Goal: Task Accomplishment & Management: Use online tool/utility

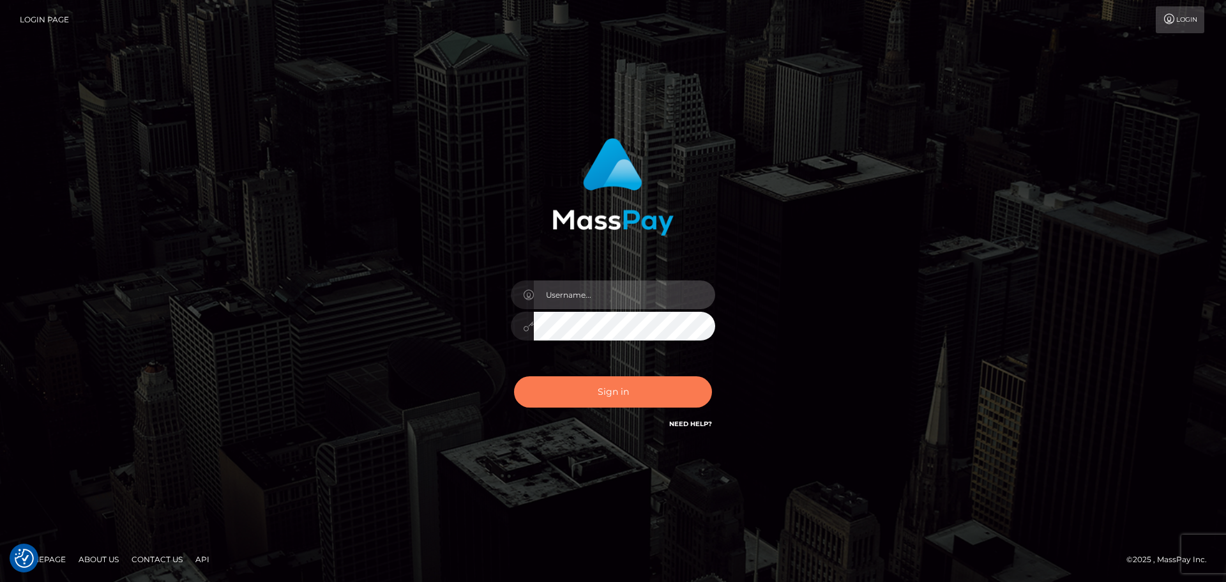
type input "[PERSON_NAME]"
click at [581, 392] on button "Sign in" at bounding box center [613, 391] width 198 height 31
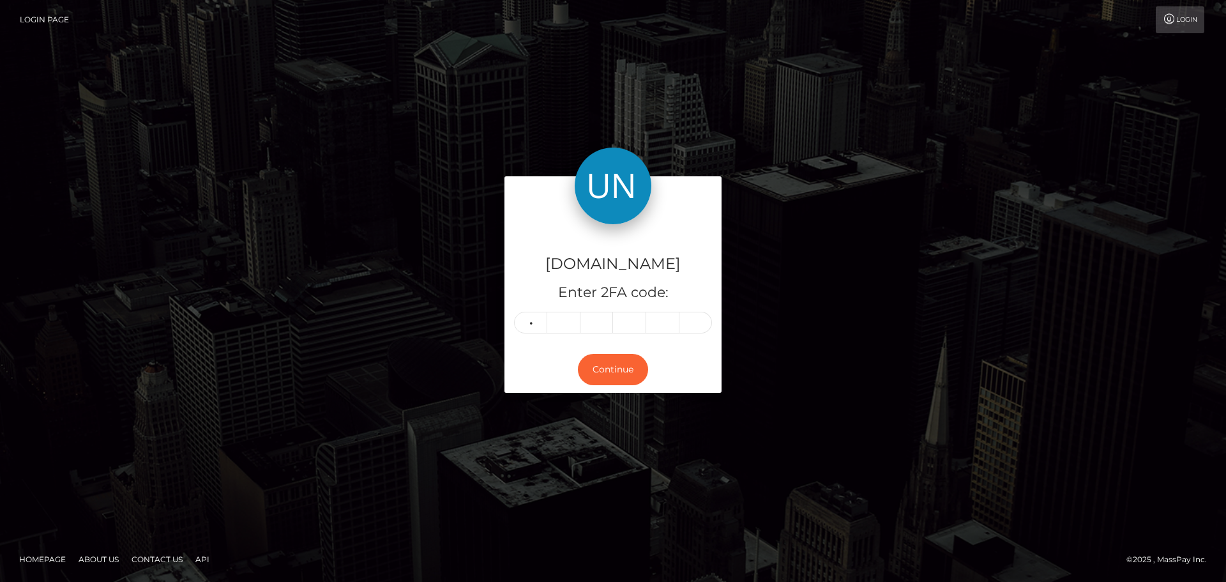
type input "7"
type input "3"
type input "2"
type input "8"
type input "5"
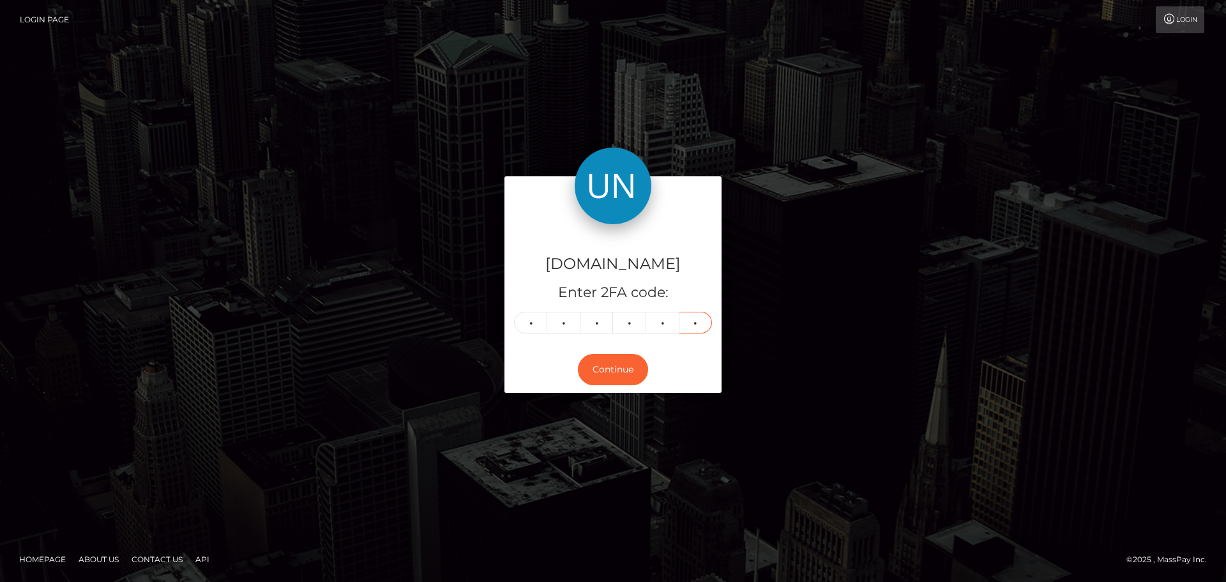
type input "9"
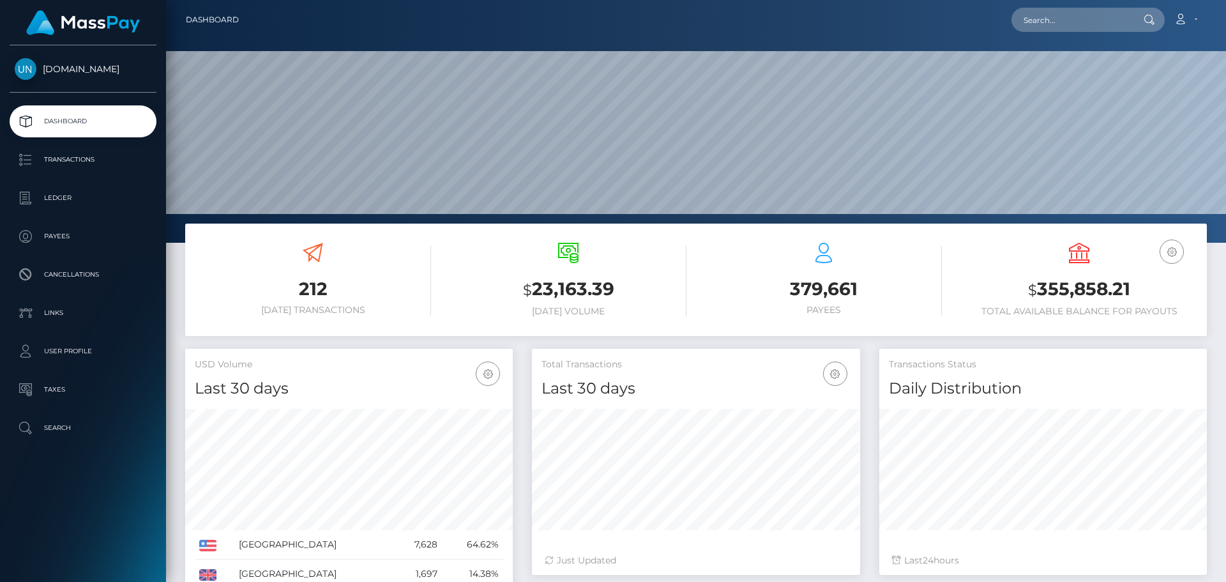
scroll to position [227, 328]
drag, startPoint x: 1043, startPoint y: 38, endPoint x: 1050, endPoint y: 38, distance: 7.1
click at [1045, 38] on nav "Dashboard Loading... Loading... Account Edit Profile" at bounding box center [696, 20] width 1060 height 40
click at [1053, 35] on nav "Dashboard Loading... Loading... Account Edit Profile" at bounding box center [696, 20] width 1060 height 40
paste input "luisgarcia1732@icloud.com"
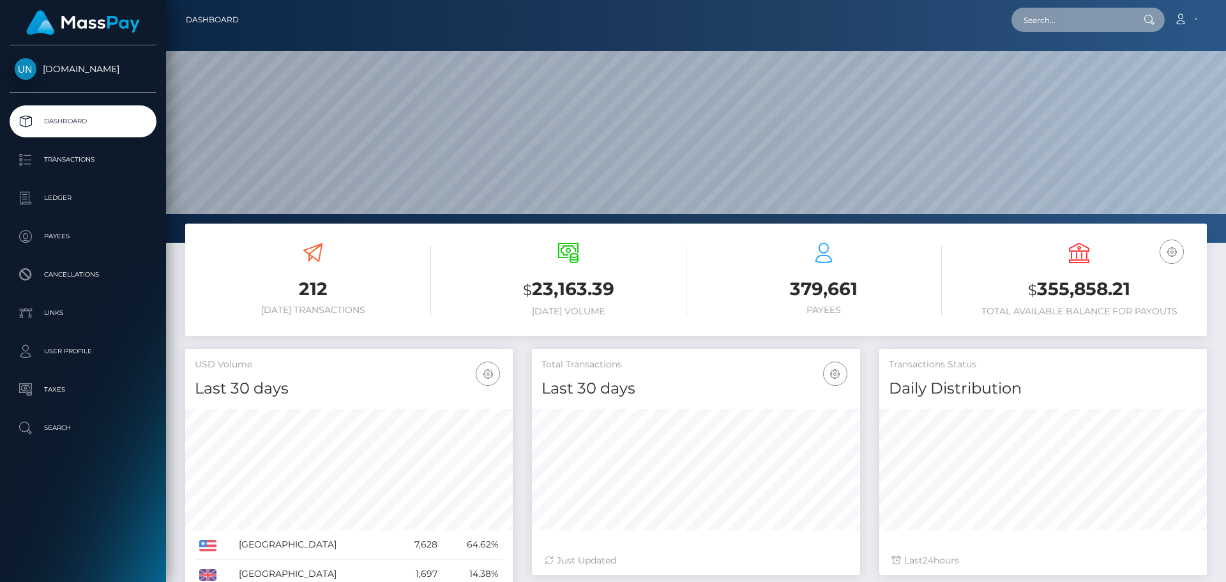
click at [1056, 13] on input "text" at bounding box center [1072, 20] width 120 height 24
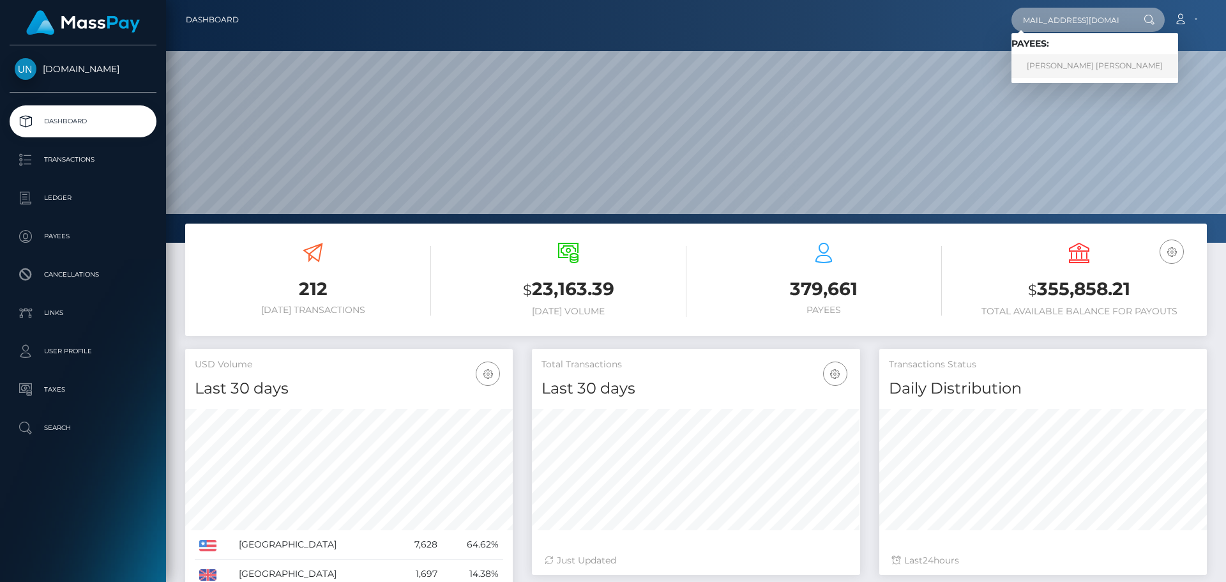
type input "luisgarcia1732@icloud.com"
click at [1026, 63] on link "LUIS ALBERTO GARCIA LUNA" at bounding box center [1095, 66] width 167 height 24
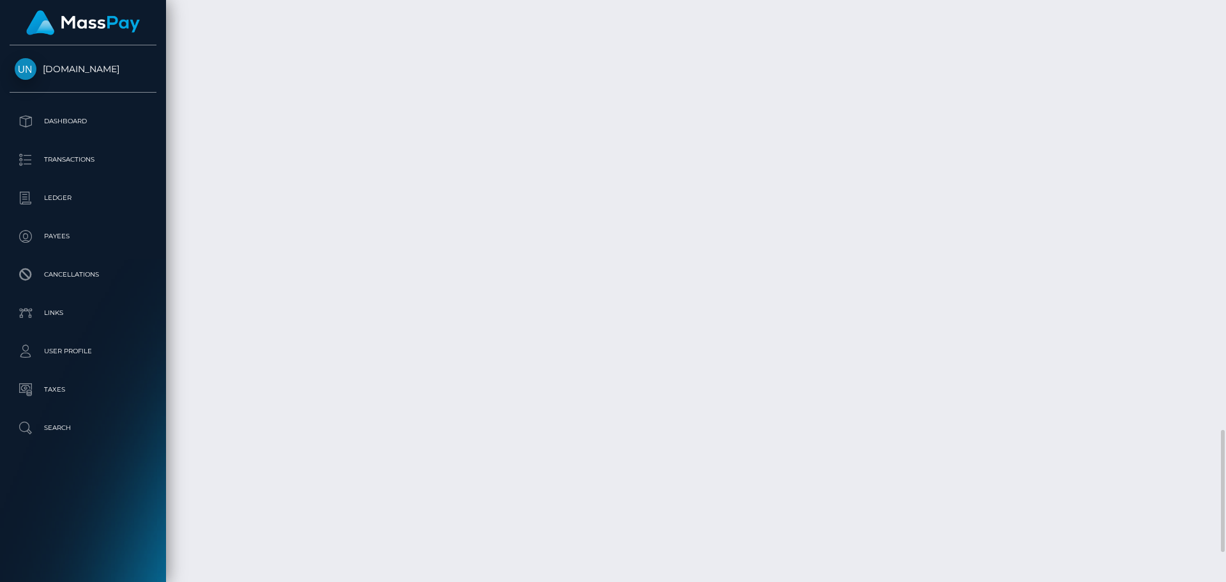
scroll to position [2183, 0]
click at [1225, 6] on div at bounding box center [1221, 291] width 10 height 582
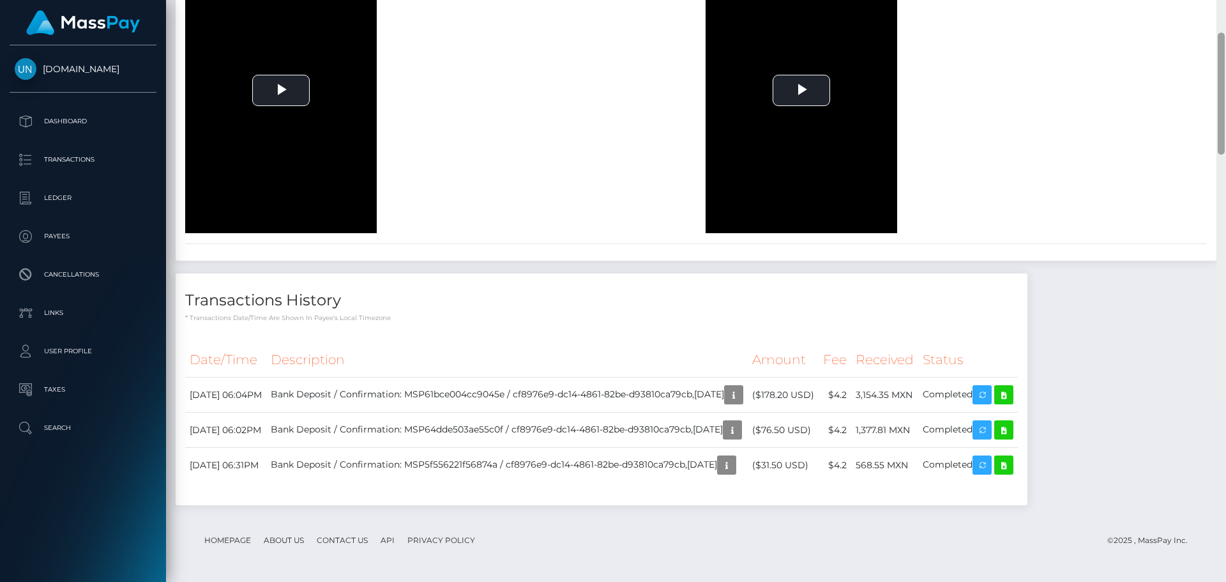
click at [1225, 6] on div at bounding box center [1221, 109] width 10 height 582
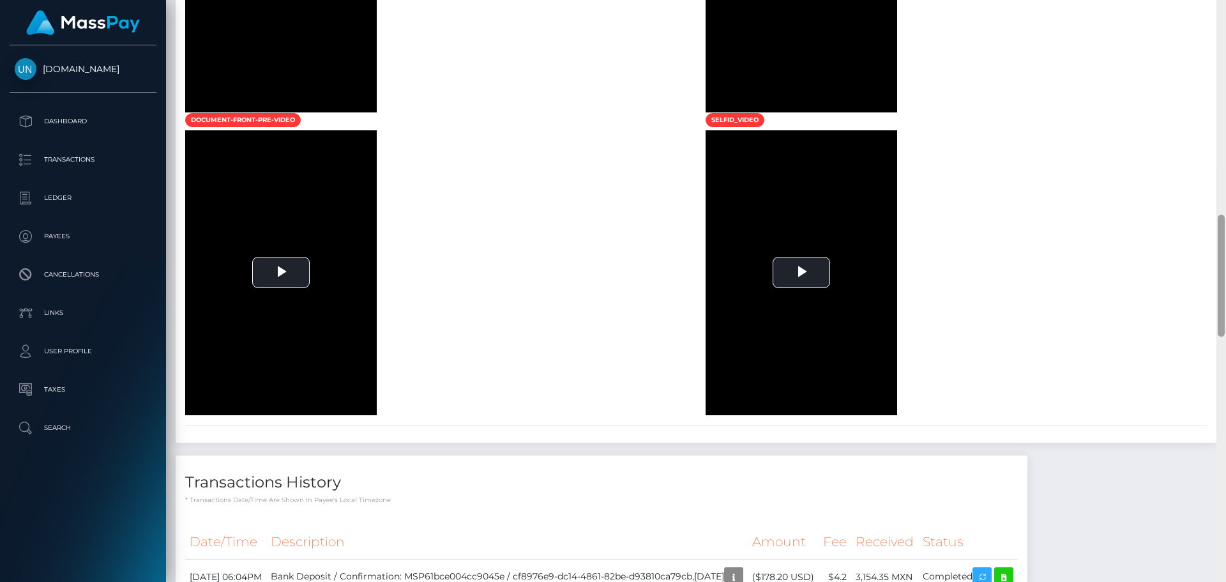
click at [1225, 6] on div at bounding box center [1221, 291] width 10 height 582
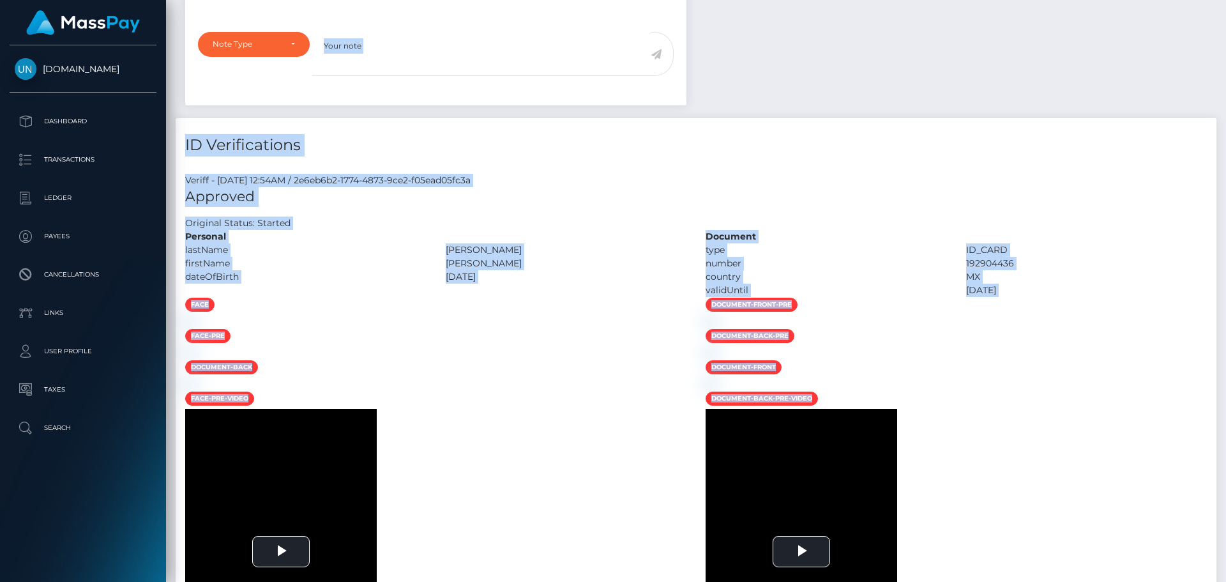
click at [1225, 5] on div "Customer Profile Loading... Loading..." at bounding box center [696, 291] width 1060 height 582
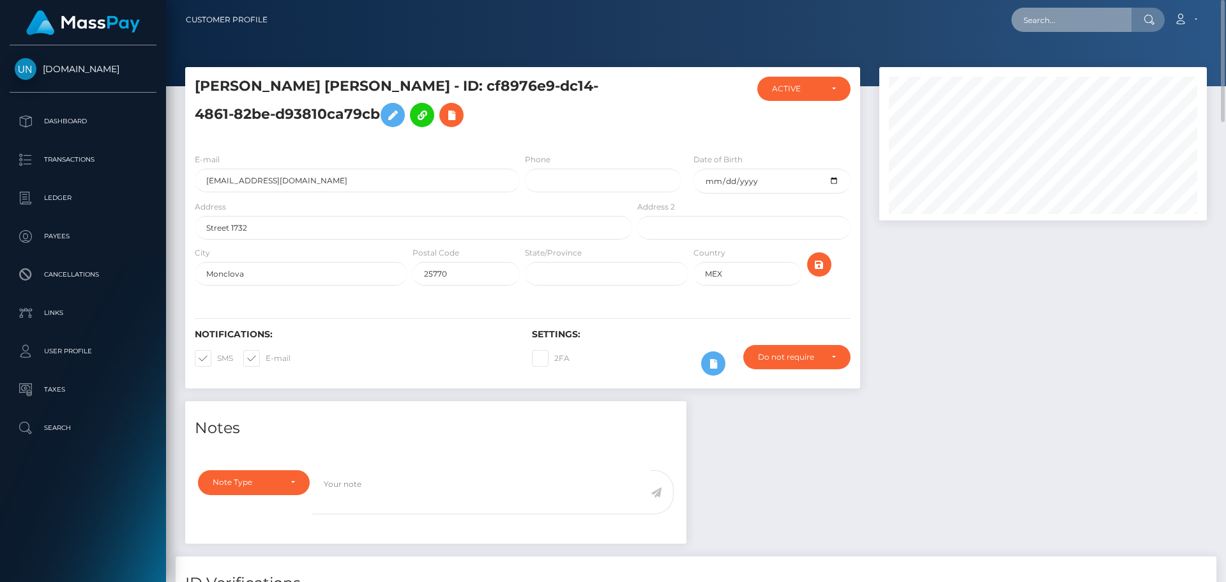
click at [1049, 13] on input "text" at bounding box center [1072, 20] width 120 height 24
paste input "samuelvillalbao@outlook.com"
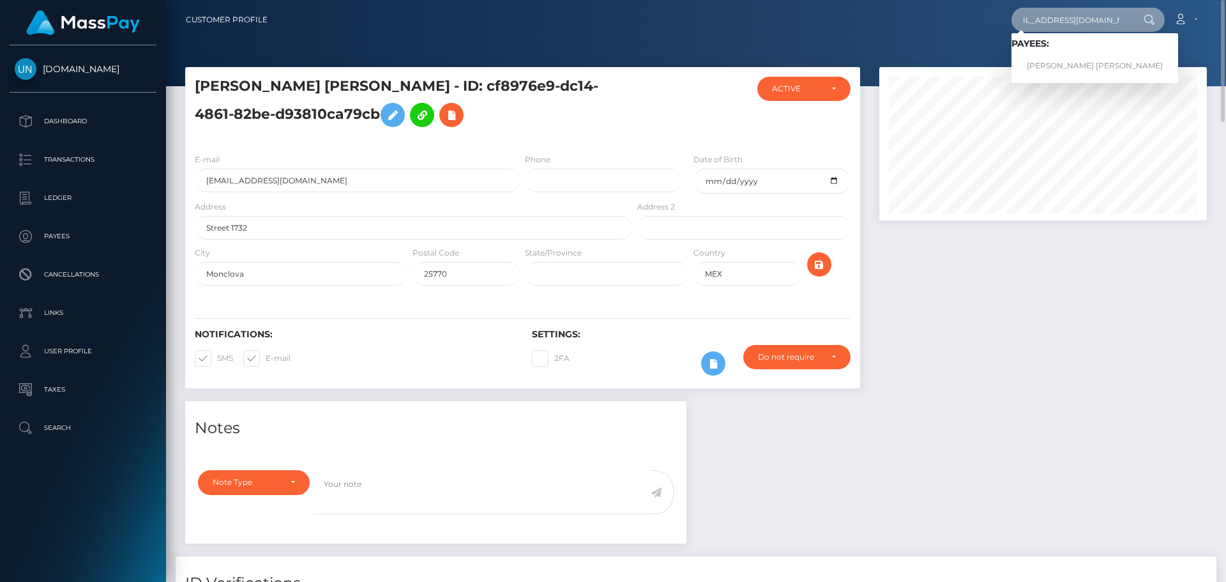
type input "samuelvillalbao@outlook.com"
drag, startPoint x: 1045, startPoint y: 58, endPoint x: 1050, endPoint y: 64, distance: 7.8
click at [1050, 64] on link "SAMUEL VILLALBA OROBIO" at bounding box center [1095, 66] width 167 height 24
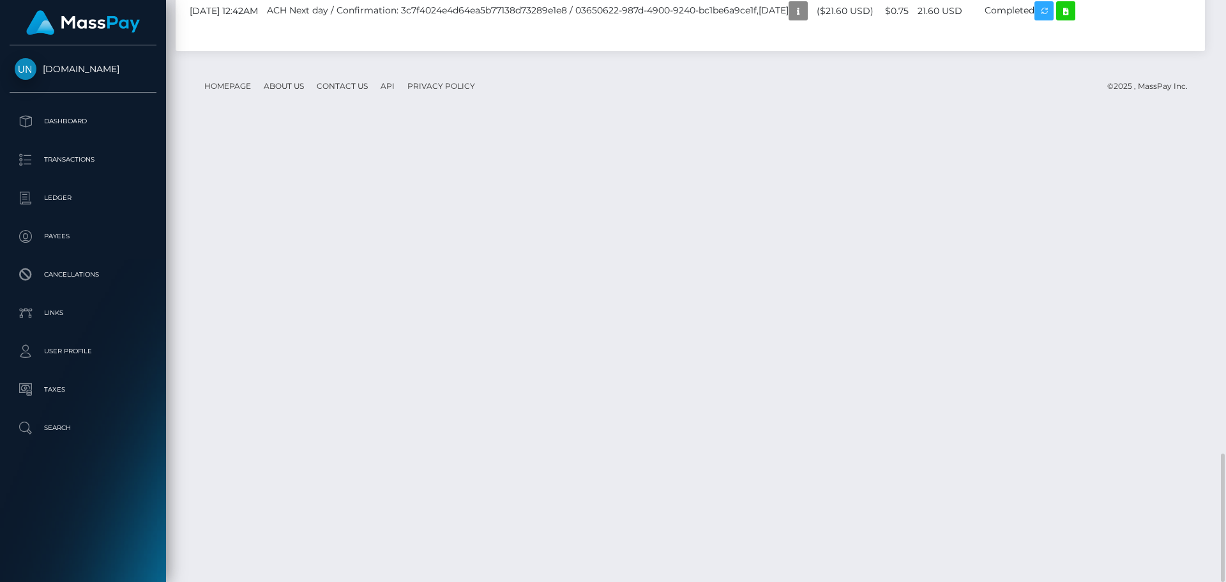
scroll to position [2278, 0]
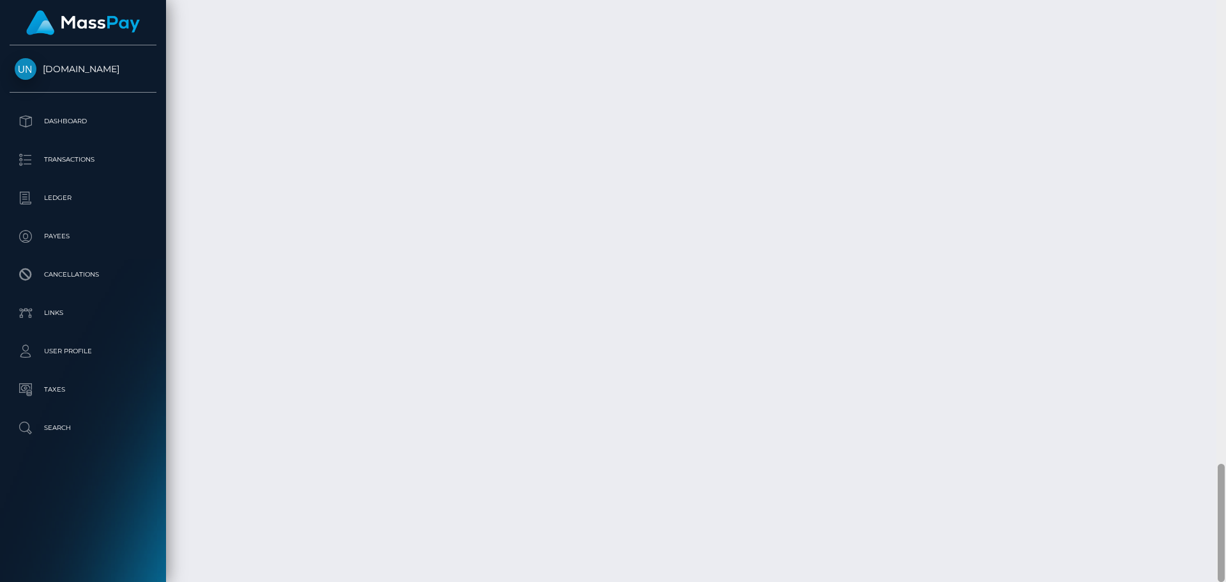
click at [1225, 16] on div at bounding box center [1221, 291] width 10 height 582
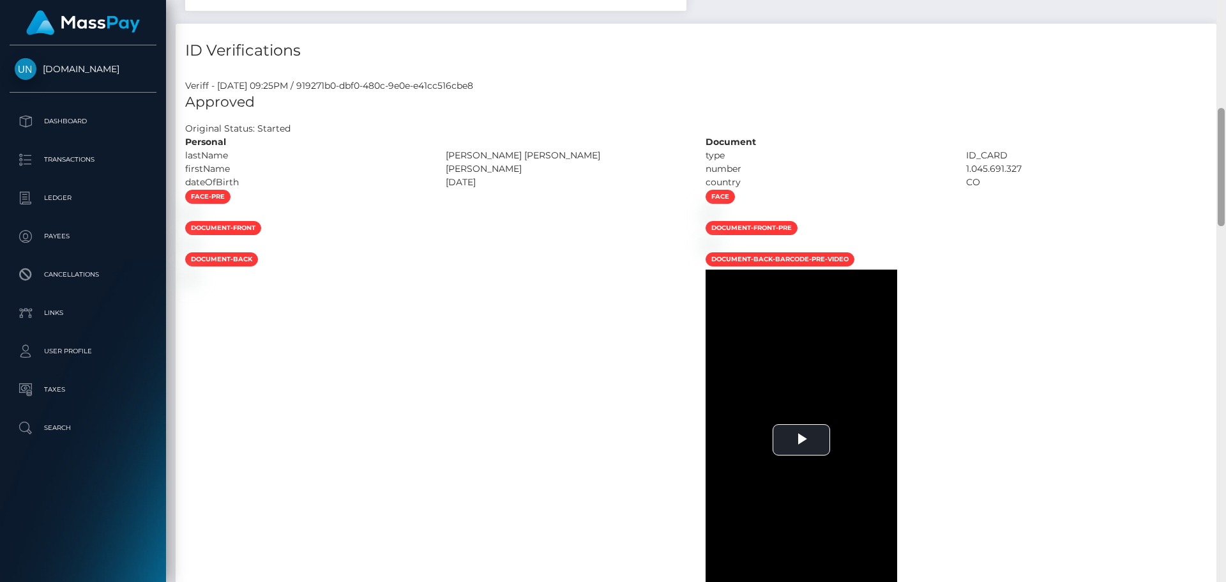
click at [1225, 16] on div "Customer Profile Loading... Loading..." at bounding box center [696, 291] width 1060 height 582
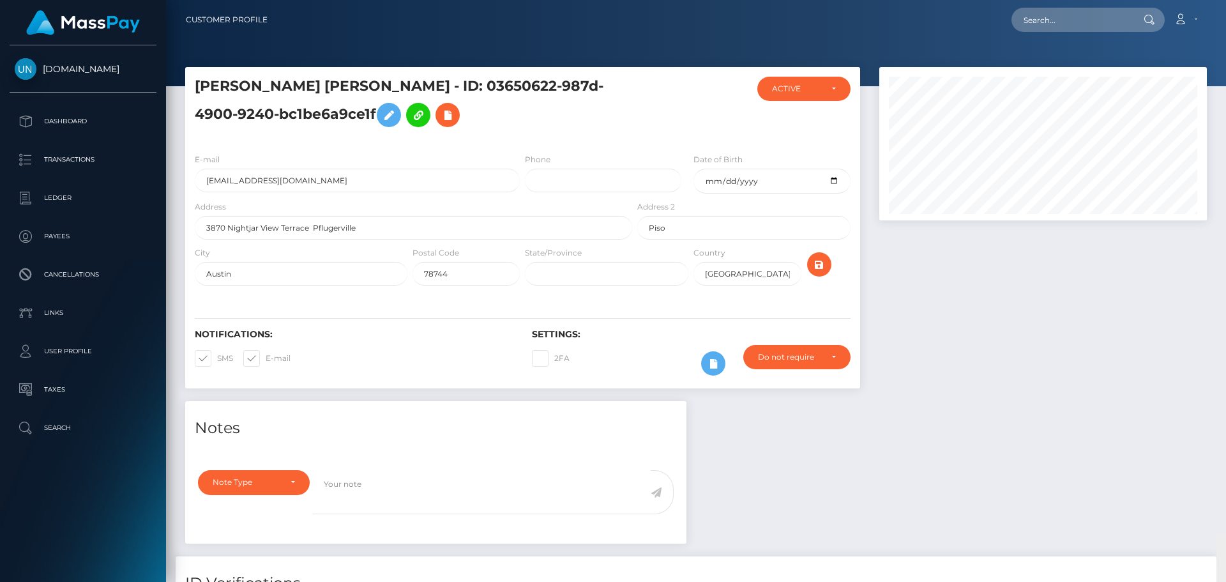
click at [1225, 16] on nav "Customer Profile Loading... Loading... Account" at bounding box center [696, 20] width 1060 height 40
click at [1121, 15] on input "text" at bounding box center [1072, 20] width 120 height 24
paste input "ashaly.saunders@gmail.com"
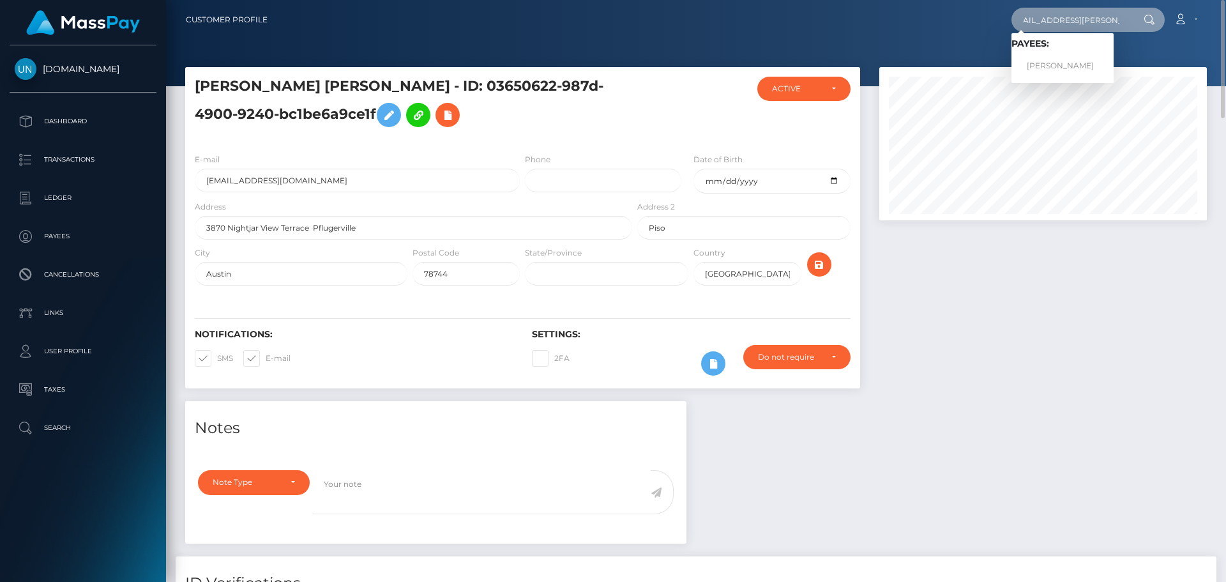
type input "ashaly.saunders@gmail.com"
click at [1087, 71] on link "ASHALY DANNIELLE SAUNDERS" at bounding box center [1063, 66] width 102 height 24
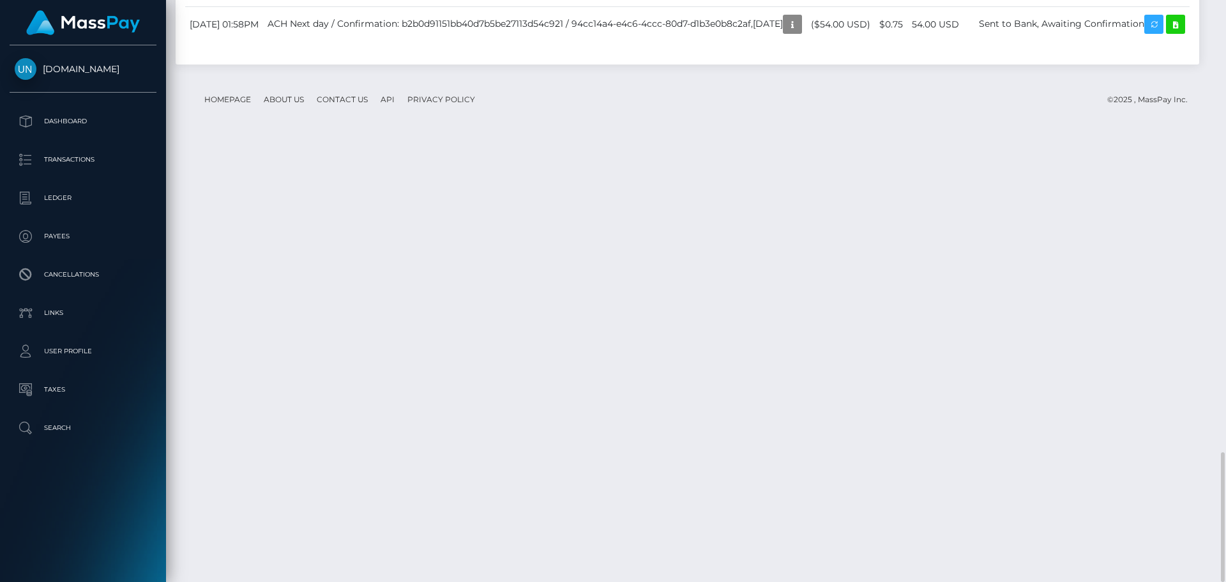
scroll to position [2256, 0]
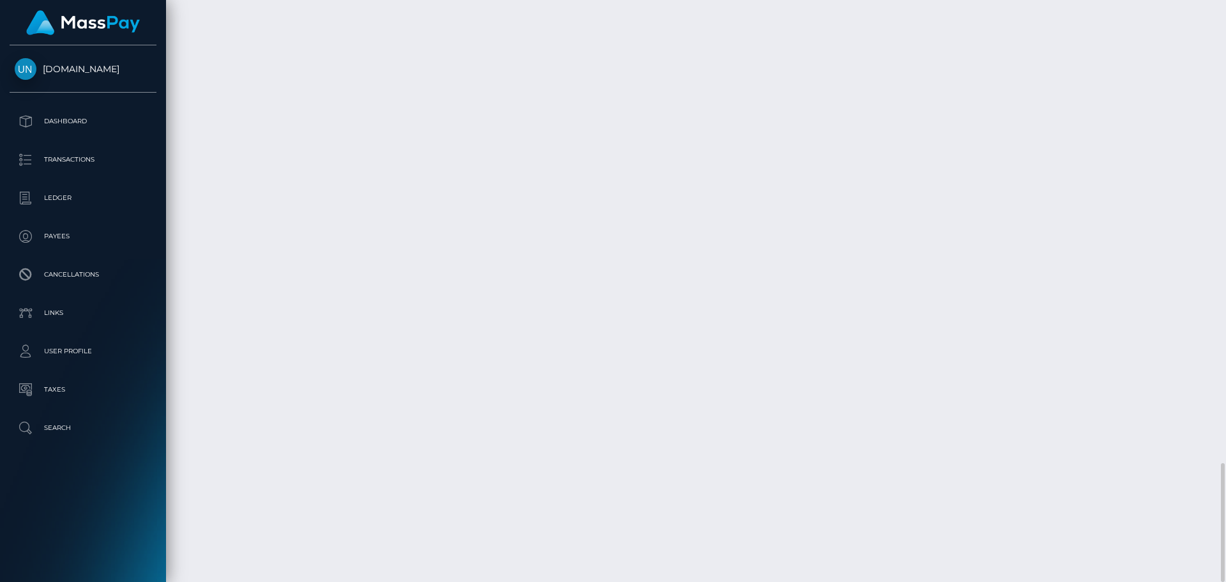
click at [1221, 13] on div at bounding box center [1221, 291] width 10 height 582
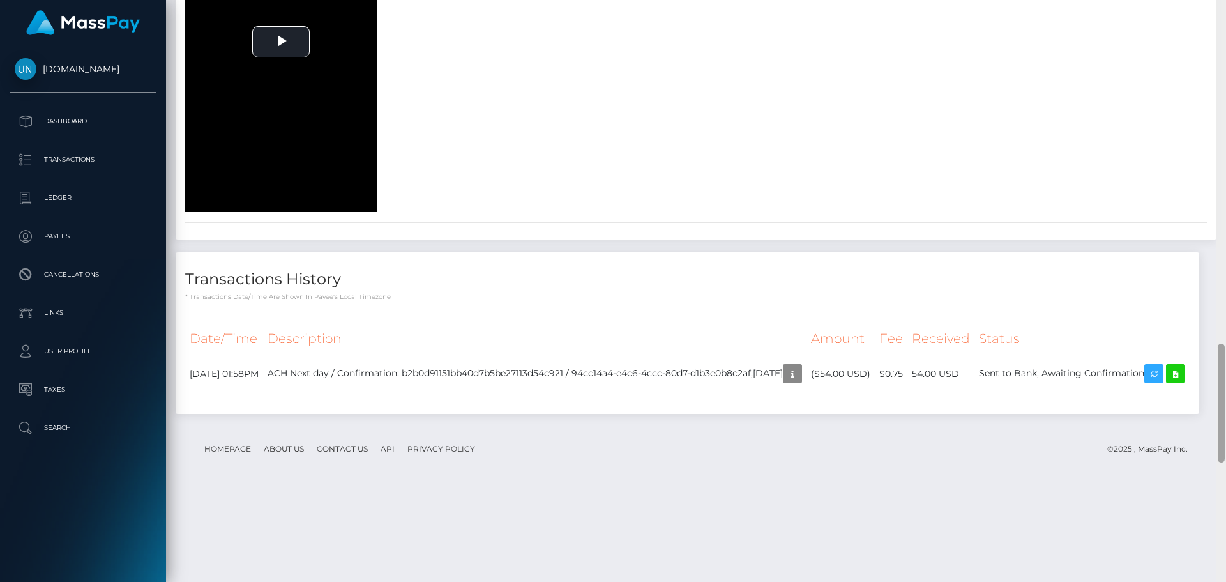
click at [1219, 14] on div at bounding box center [1221, 291] width 10 height 582
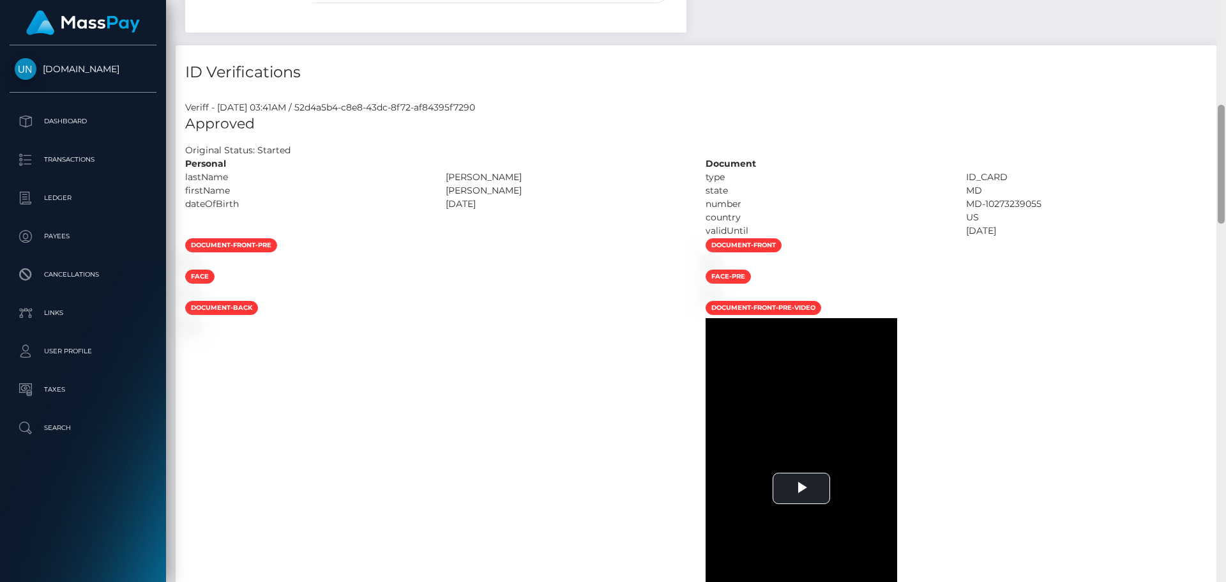
click at [1219, 14] on div "Customer Profile Loading... Loading..." at bounding box center [696, 291] width 1060 height 582
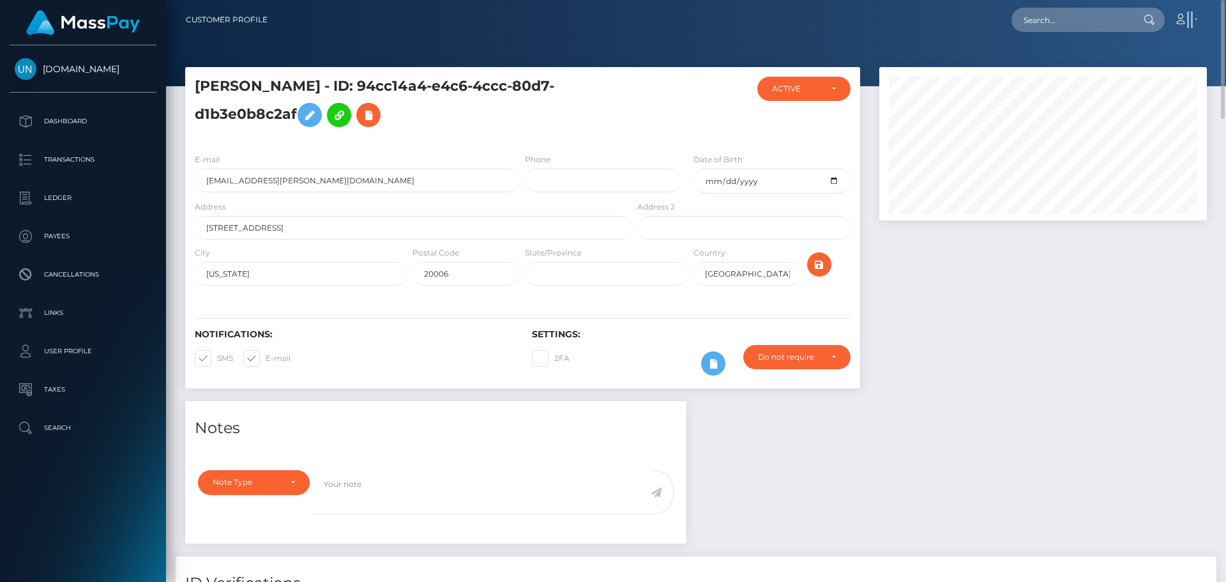
click at [1219, 15] on nav "Customer Profile Loading... Loading... Account" at bounding box center [696, 20] width 1060 height 40
click at [1112, 29] on input "text" at bounding box center [1072, 20] width 120 height 24
paste input "aleahfrancis72@gmail.com"
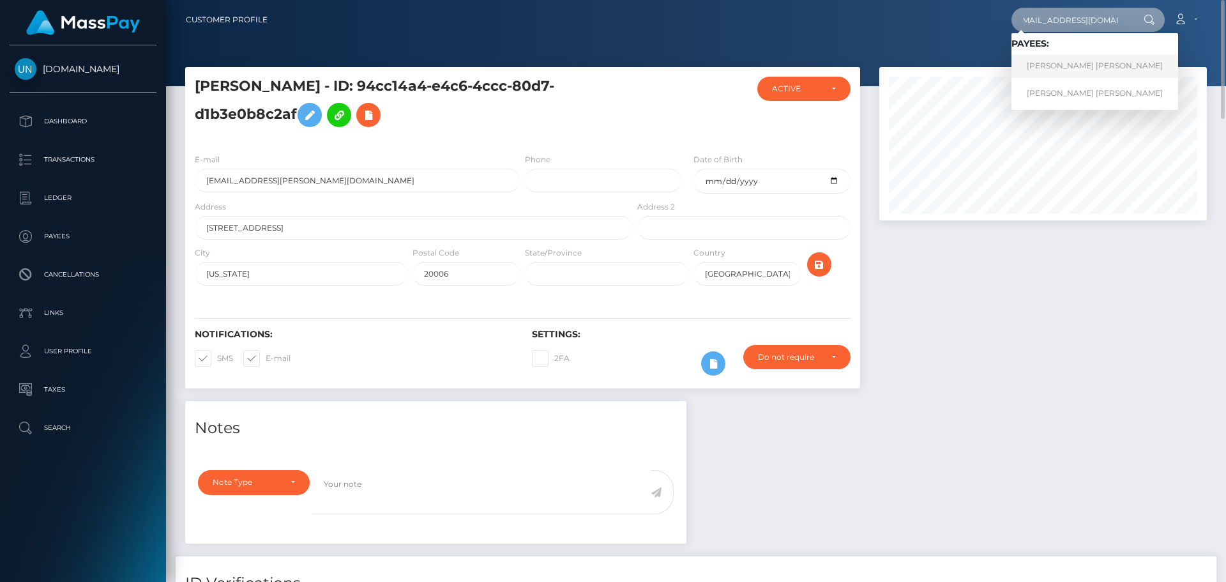
type input "aleahfrancis72@gmail.com"
click at [1050, 58] on link "ALEAH DAWN FRANCIS" at bounding box center [1095, 66] width 167 height 24
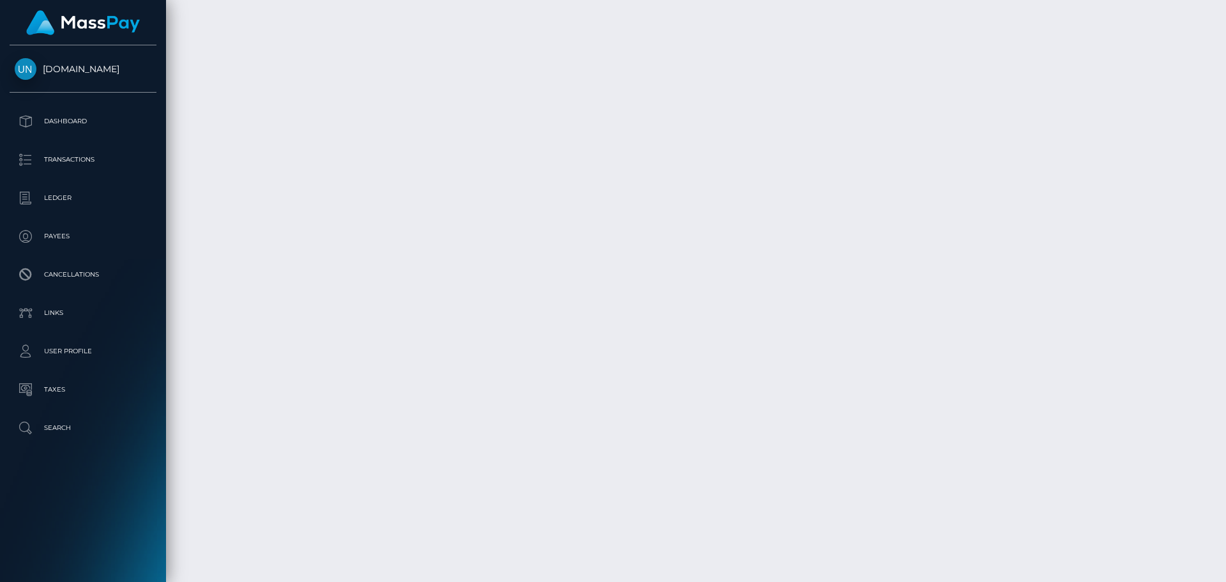
scroll to position [4451, 0]
click at [1225, 15] on div at bounding box center [1221, 291] width 10 height 582
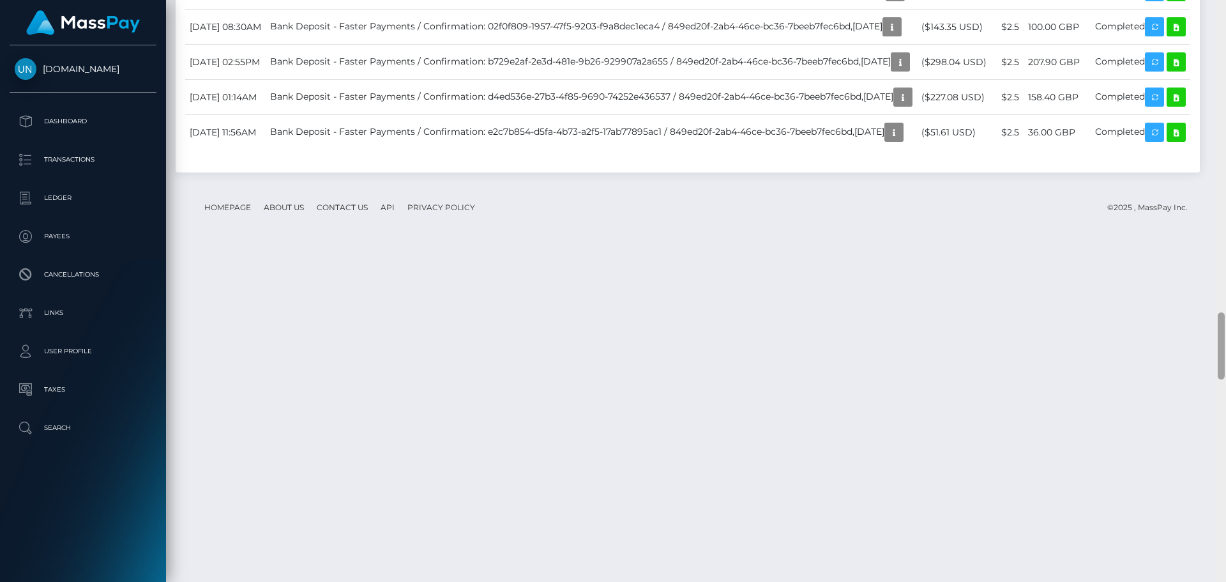
click at [1225, 15] on div at bounding box center [1221, 291] width 10 height 582
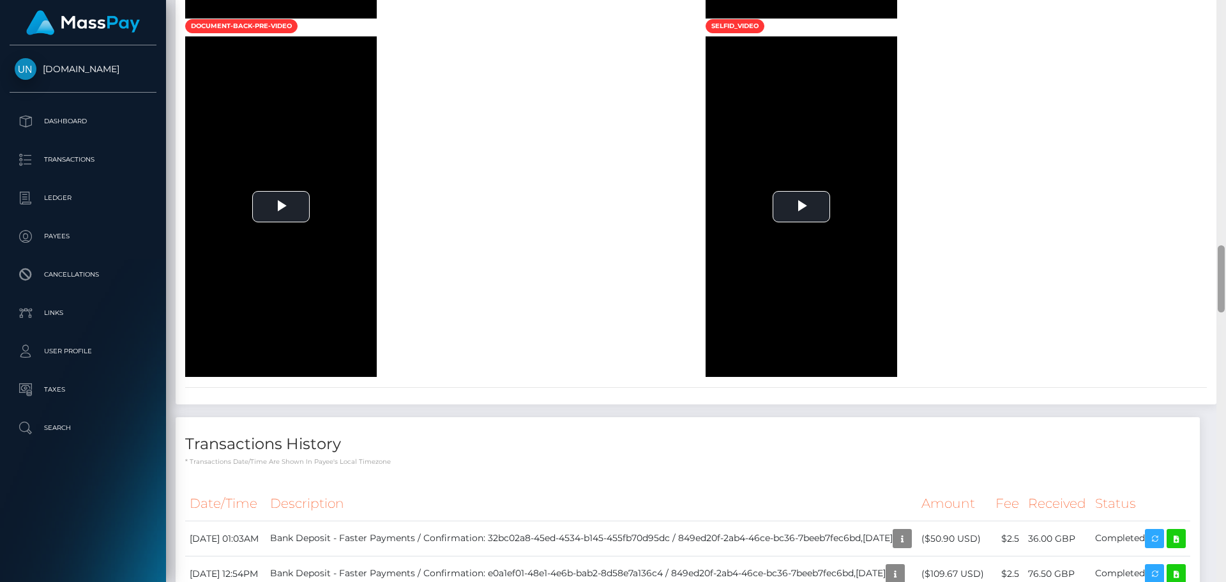
click at [1225, 15] on div at bounding box center [1221, 291] width 10 height 582
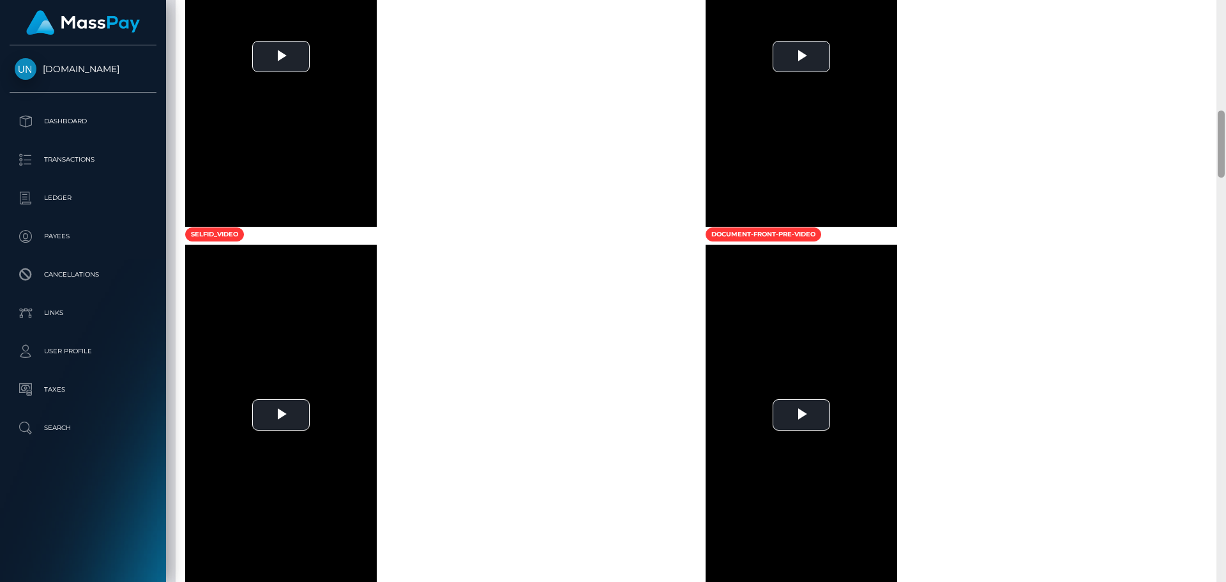
click at [1225, 16] on div at bounding box center [1221, 291] width 10 height 582
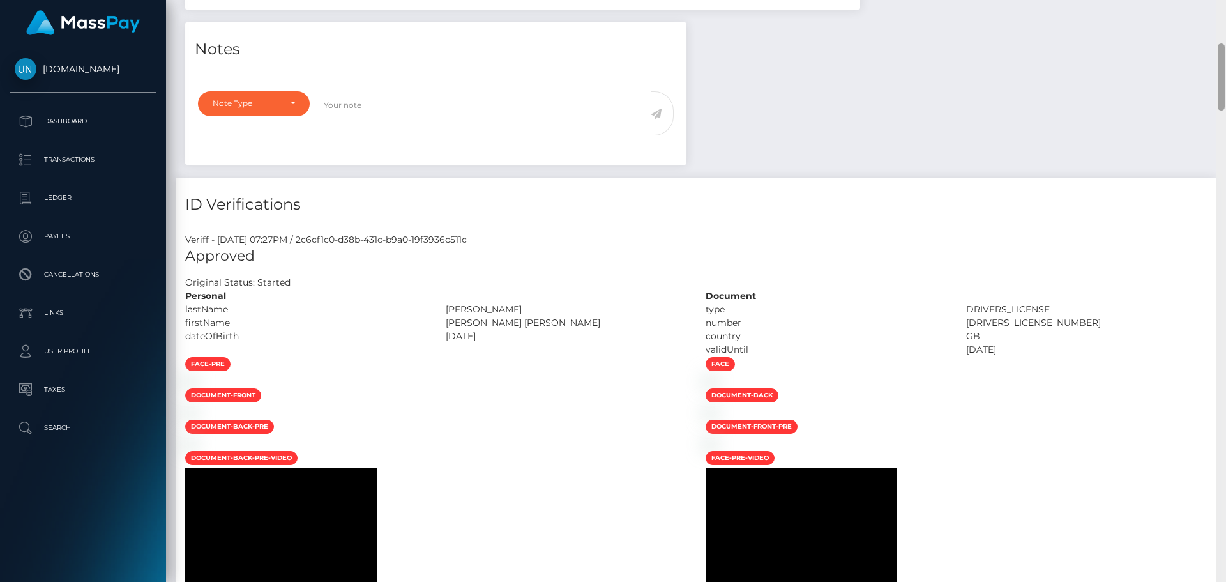
click at [1225, 16] on div "Customer Profile Loading... Loading..." at bounding box center [696, 291] width 1060 height 582
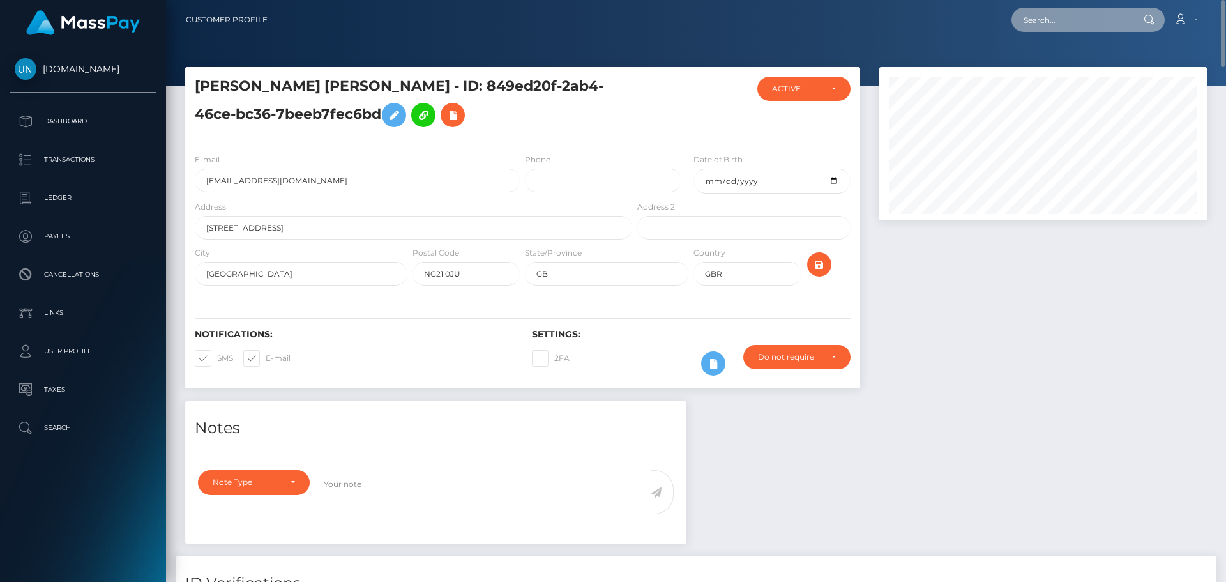
click at [1130, 19] on input "text" at bounding box center [1072, 20] width 120 height 24
paste input "vsgjz9f72g@privaterelay.appleid.com"
type input "vsgjz9f72g@privaterelay.appleid.com"
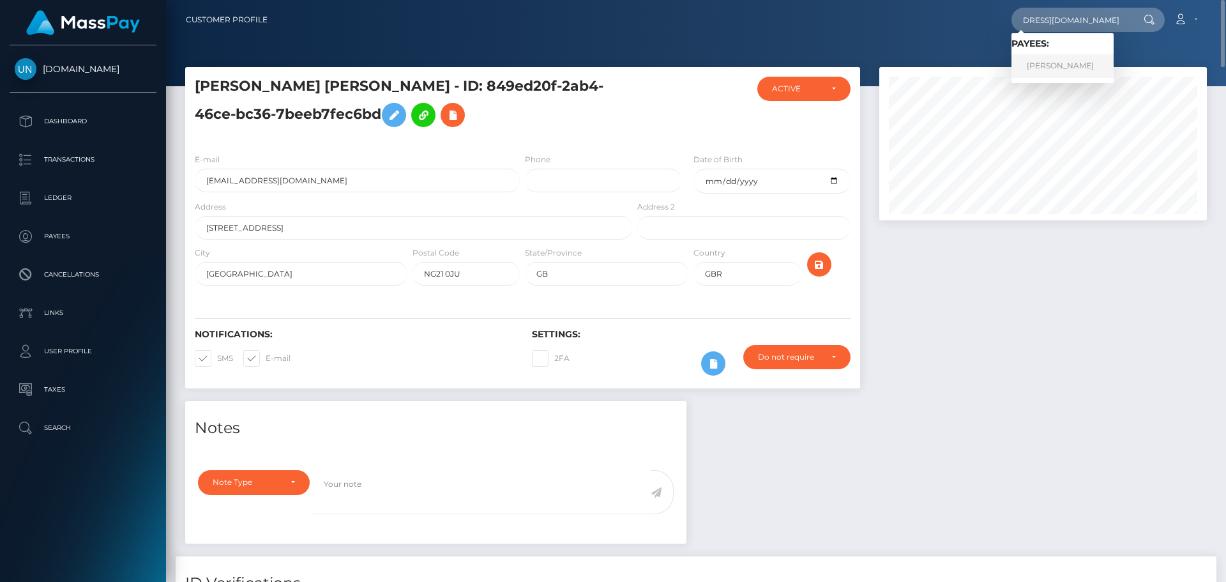
click at [1047, 63] on link "SIMONE MERONI" at bounding box center [1063, 66] width 102 height 24
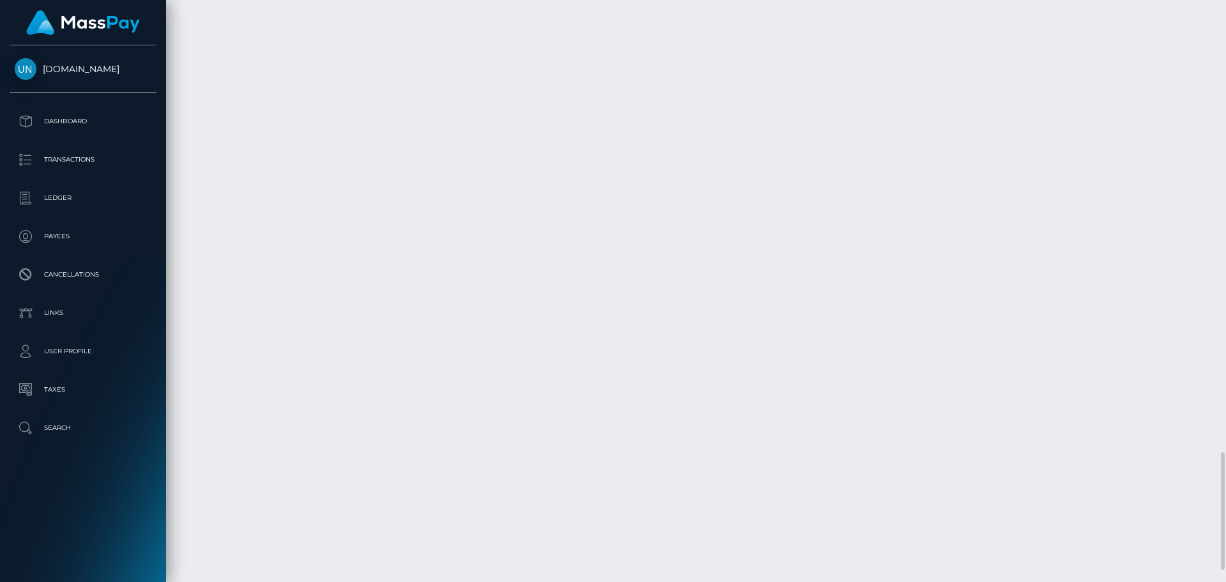
scroll to position [2294, 0]
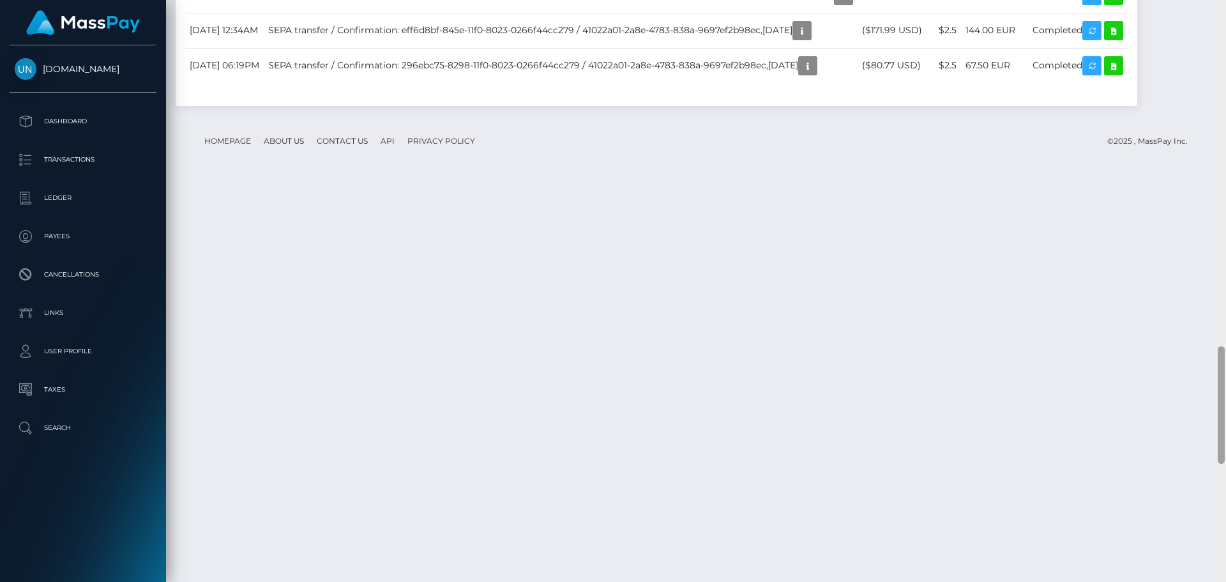
click at [1225, 39] on div at bounding box center [1221, 291] width 10 height 582
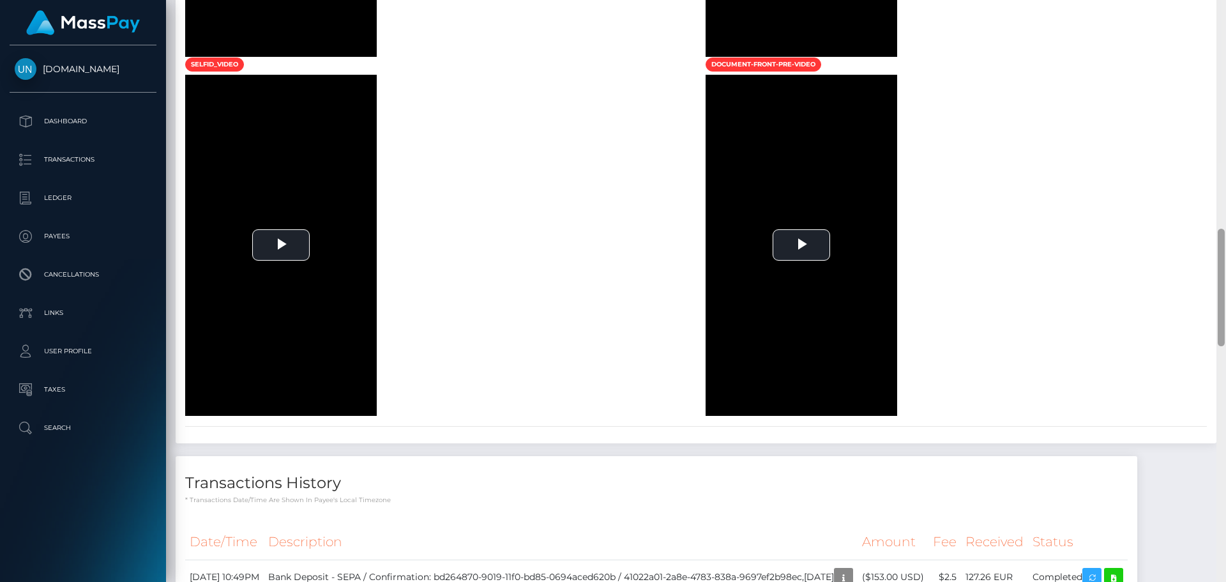
click at [1224, 29] on div at bounding box center [1221, 291] width 10 height 582
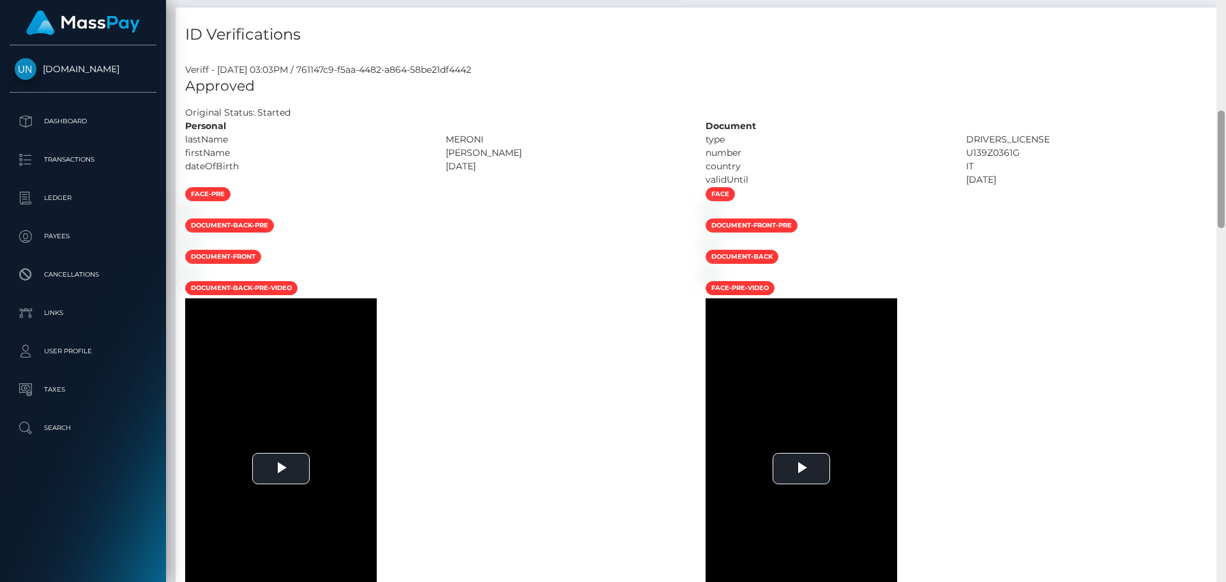
click at [1224, 29] on div "Customer Profile Loading... Loading..." at bounding box center [696, 291] width 1060 height 582
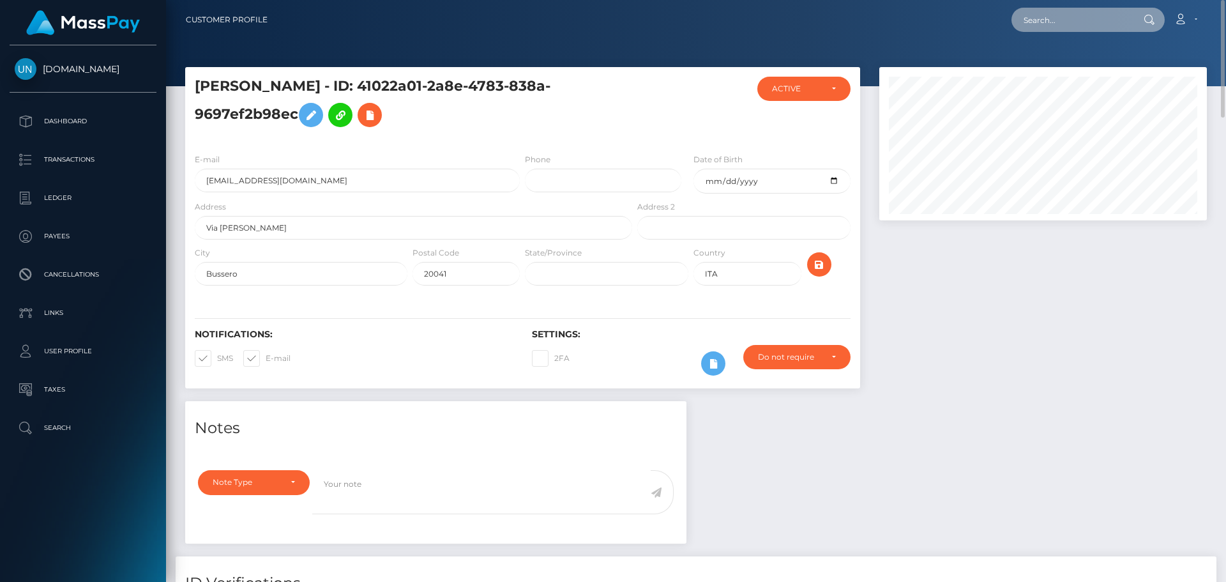
click at [1103, 23] on input "text" at bounding box center [1072, 20] width 120 height 24
paste input "[EMAIL_ADDRESS][DOMAIN_NAME]"
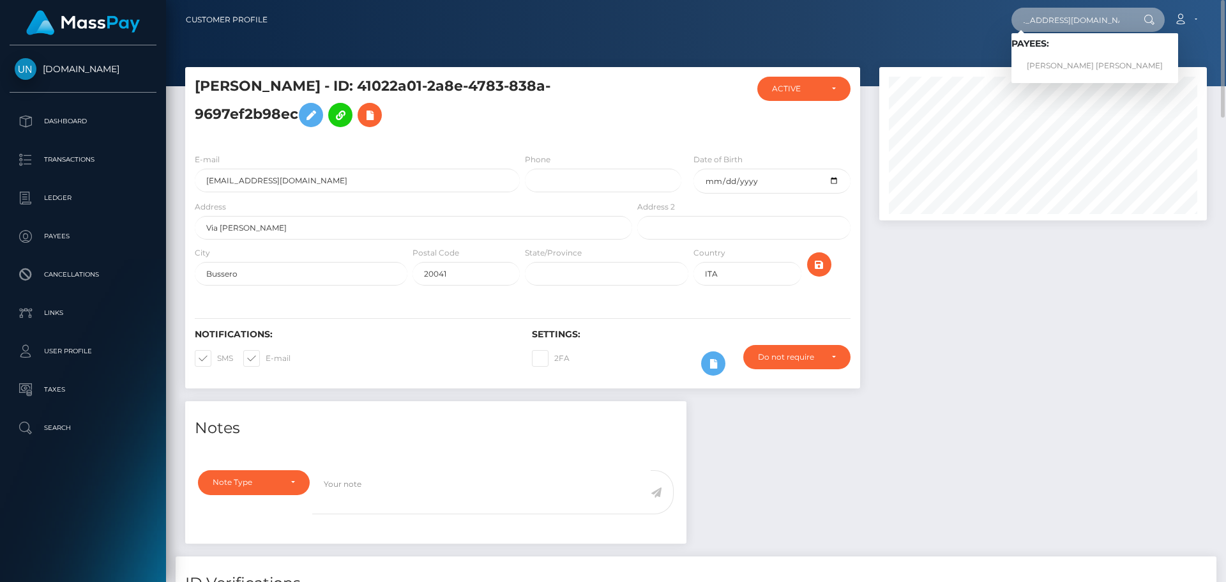
type input "[EMAIL_ADDRESS][DOMAIN_NAME]"
click at [1071, 70] on link "HALEY NICOLE SMITH" at bounding box center [1095, 66] width 167 height 24
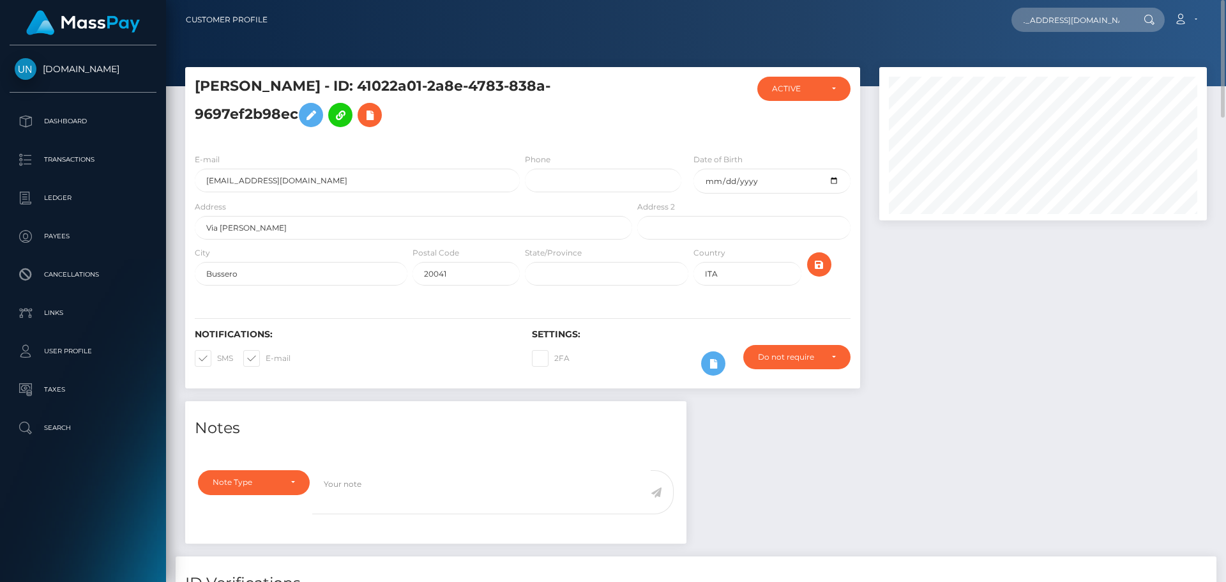
scroll to position [0, 0]
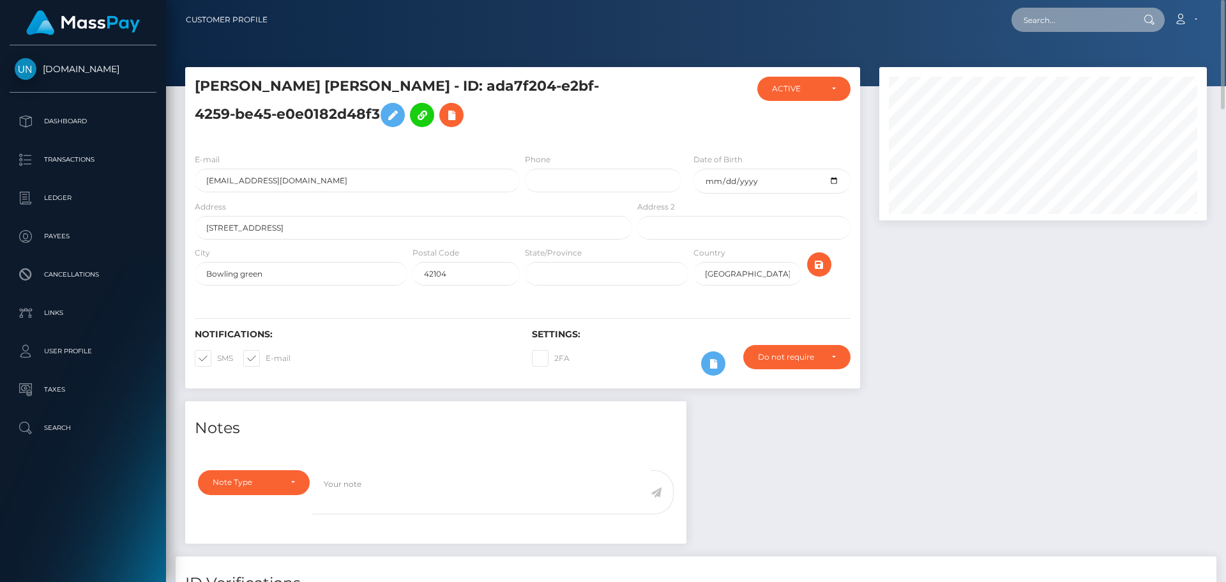
click at [1090, 27] on input "text" at bounding box center [1072, 20] width 120 height 24
paste input "[EMAIL_ADDRESS][DOMAIN_NAME]"
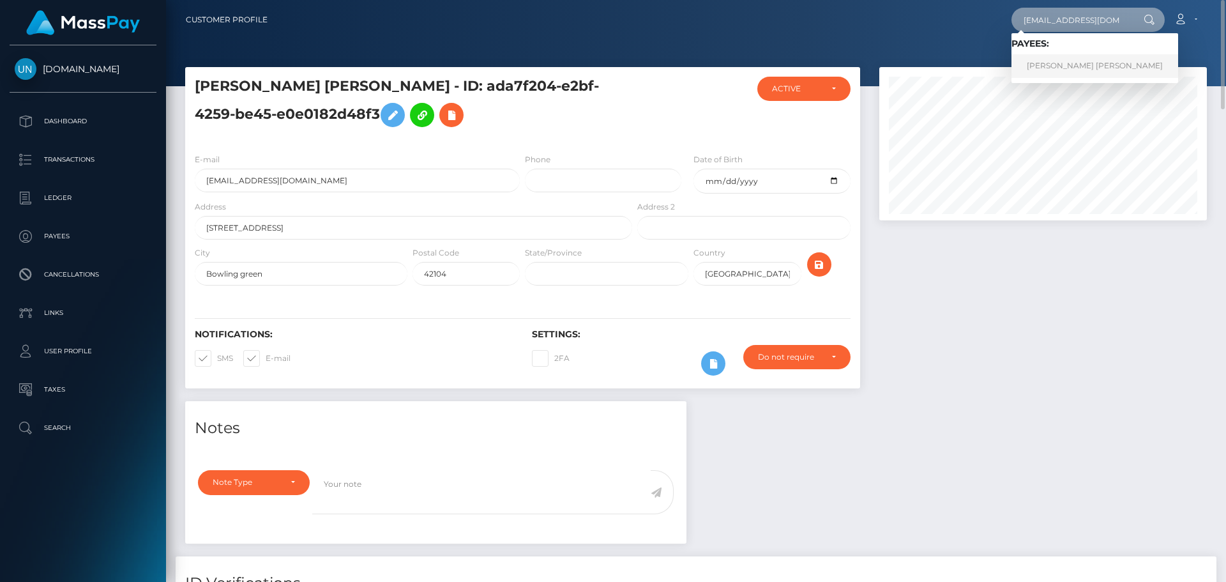
type input "[EMAIL_ADDRESS][DOMAIN_NAME]"
click at [1060, 64] on link "[PERSON_NAME] [PERSON_NAME]" at bounding box center [1095, 66] width 167 height 24
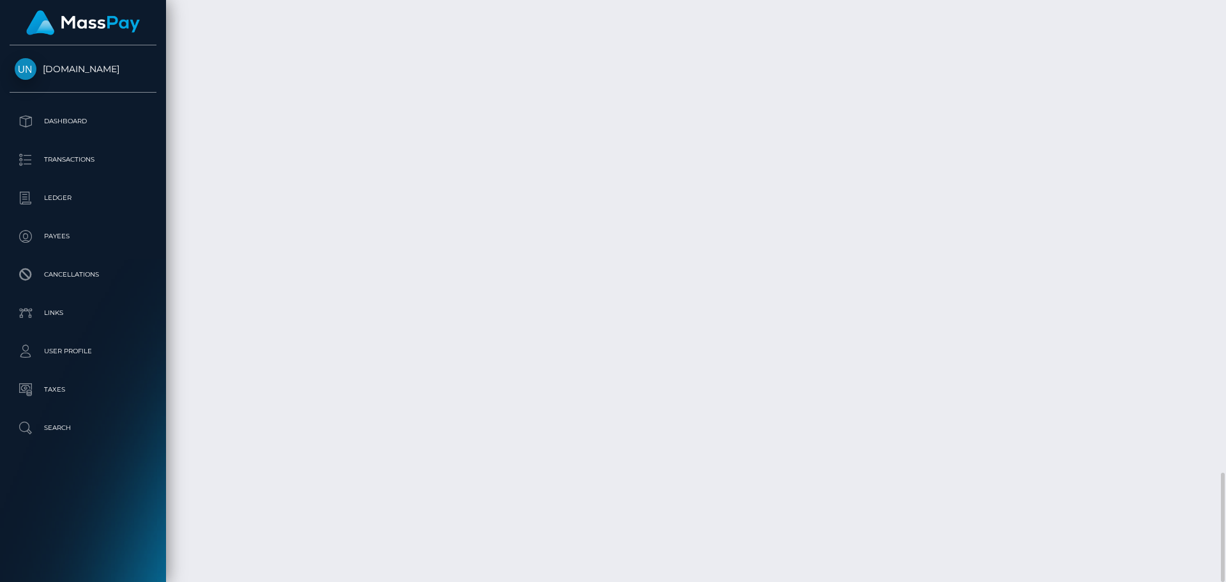
scroll to position [153, 328]
